Goal: Information Seeking & Learning: Learn about a topic

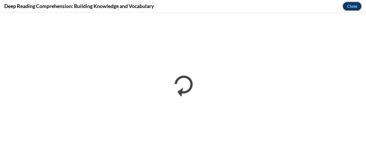
click at [352, 6] on button "Close" at bounding box center [351, 6] width 19 height 9
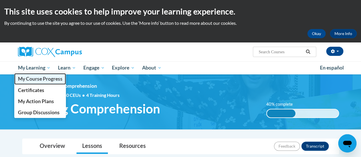
click at [39, 79] on span "My Course Progress" at bounding box center [40, 79] width 45 height 6
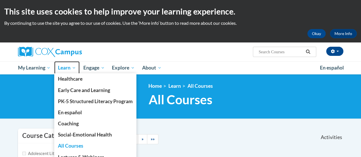
click at [69, 66] on span "Learn" at bounding box center [67, 68] width 18 height 7
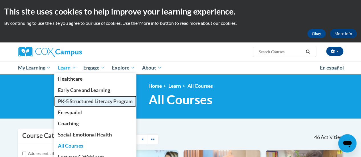
click at [75, 100] on span "PK-5 Structured Literacy Program" at bounding box center [95, 102] width 75 height 6
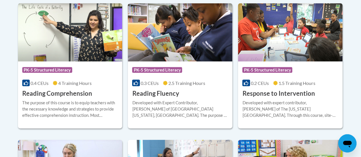
scroll to position [558, 0]
click at [42, 101] on div "The purpose of this course is to equip teachers with the necessary knowledge an…" at bounding box center [70, 109] width 96 height 19
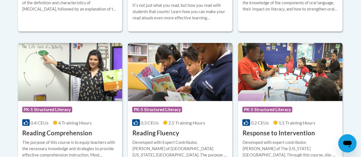
scroll to position [514, 0]
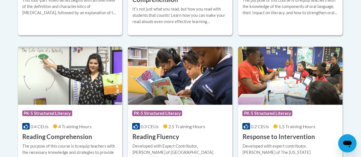
click at [49, 112] on span "PK-5 Structured Literacy" at bounding box center [47, 114] width 50 height 6
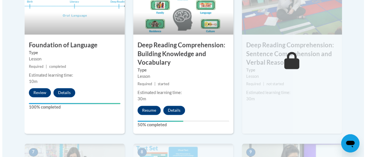
scroll to position [365, 0]
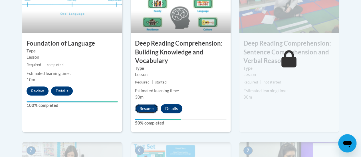
click at [146, 107] on button "Resume" at bounding box center [146, 108] width 23 height 9
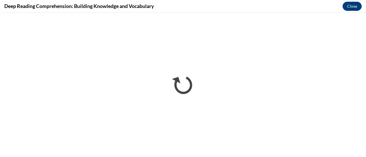
scroll to position [0, 0]
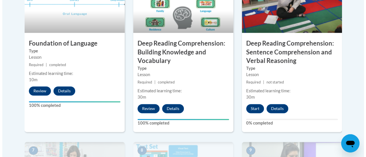
scroll to position [367, 0]
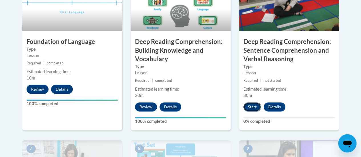
click at [251, 108] on button "Start" at bounding box center [253, 107] width 18 height 9
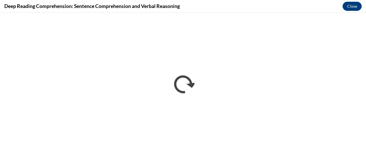
scroll to position [0, 0]
